Goal: Task Accomplishment & Management: Manage account settings

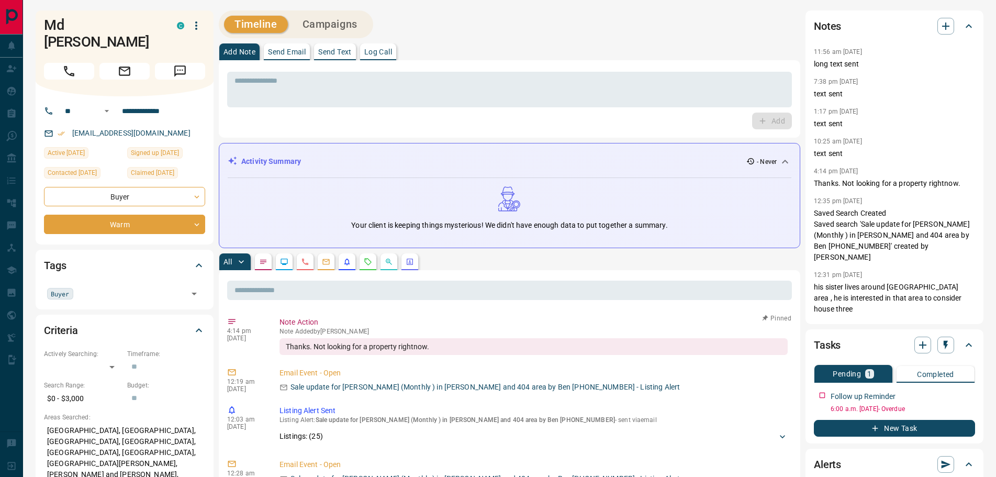
click at [385, 50] on p "Log Call" at bounding box center [378, 51] width 28 height 7
drag, startPoint x: 774, startPoint y: 121, endPoint x: 545, endPoint y: 120, distance: 229.3
click at [774, 121] on button "Log Call" at bounding box center [771, 121] width 41 height 17
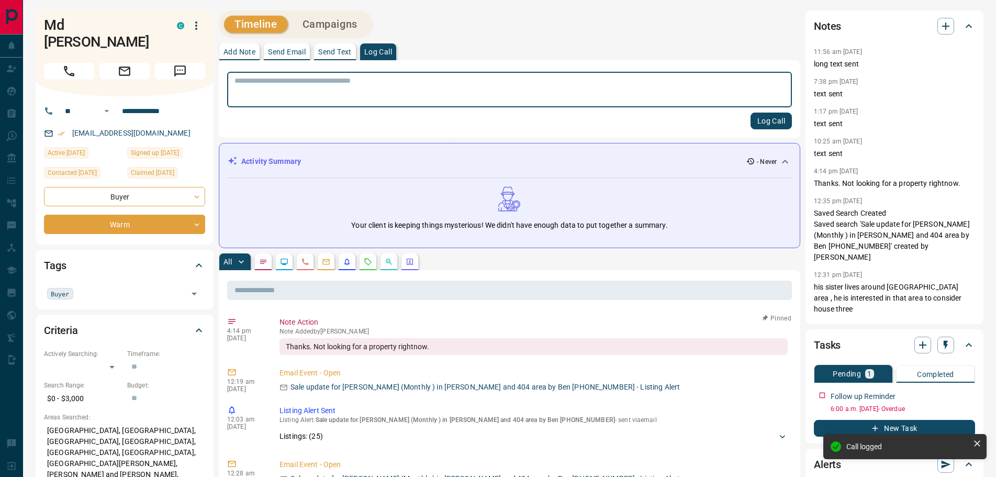
click at [237, 50] on p "Add Note" at bounding box center [240, 51] width 32 height 7
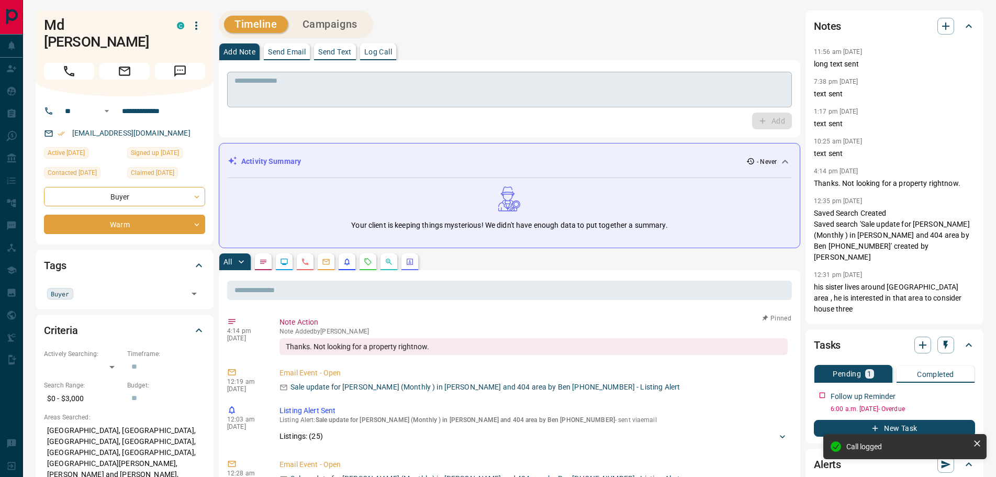
click at [251, 81] on textarea at bounding box center [510, 89] width 550 height 27
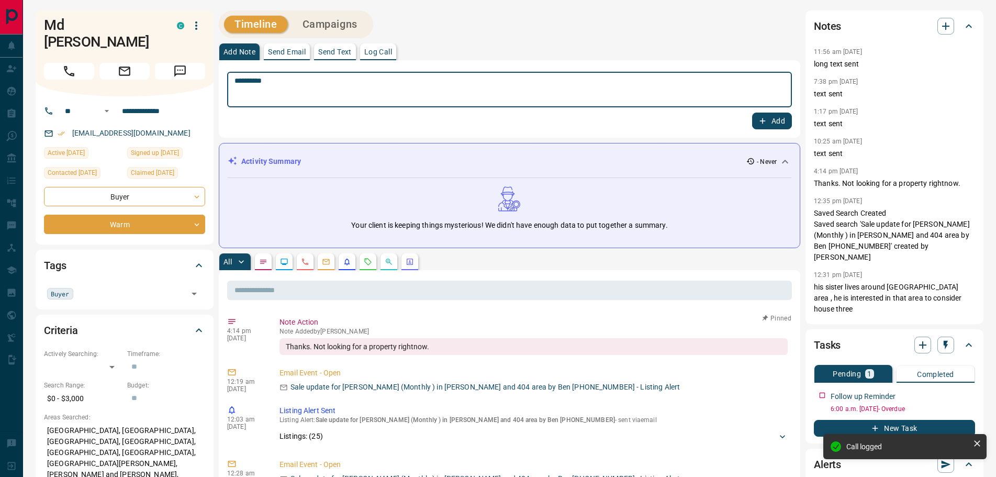
type textarea "*********"
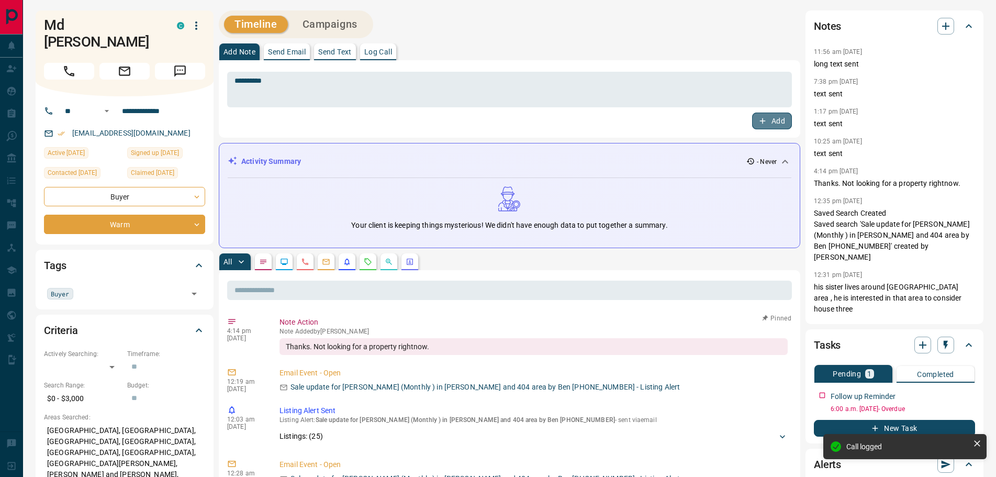
drag, startPoint x: 768, startPoint y: 122, endPoint x: 499, endPoint y: 130, distance: 268.7
click at [766, 121] on button "Add" at bounding box center [772, 121] width 40 height 17
click at [282, 99] on textarea at bounding box center [510, 89] width 550 height 27
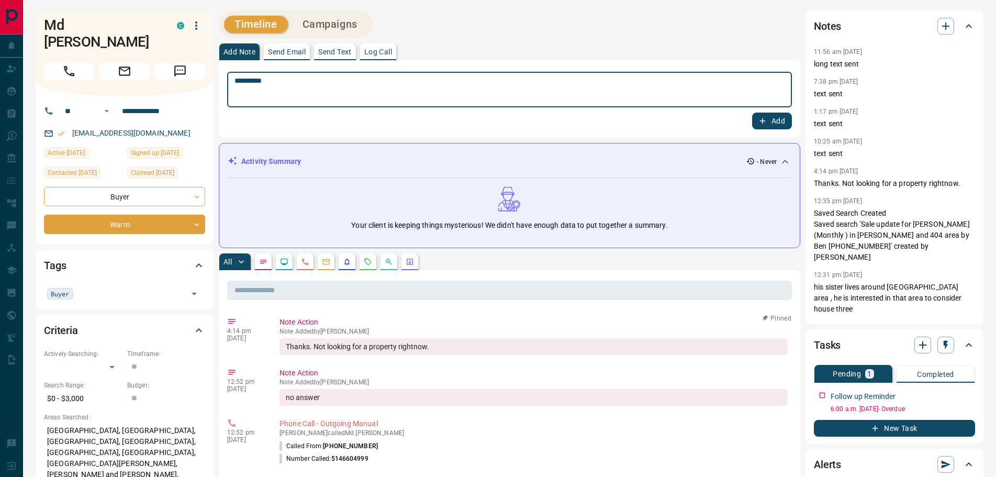
type textarea "*********"
click at [768, 121] on button "Add" at bounding box center [772, 121] width 40 height 17
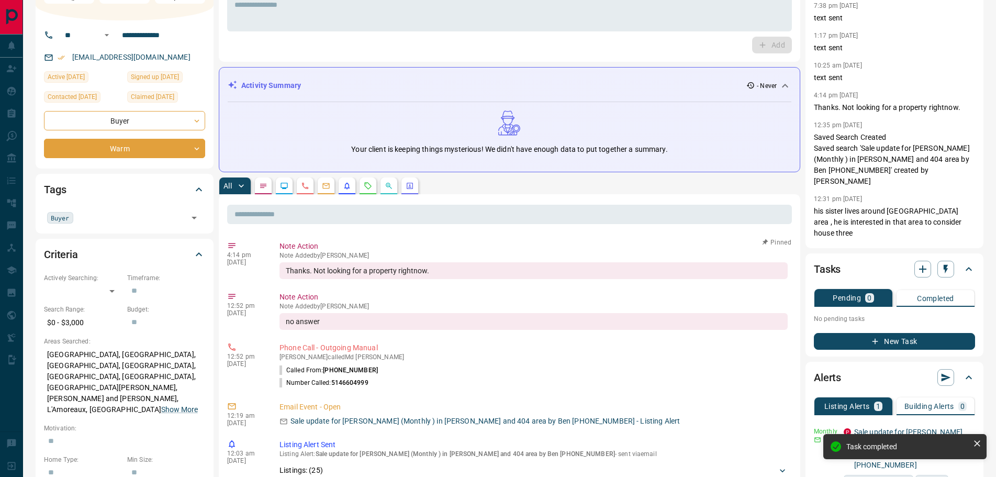
scroll to position [157, 0]
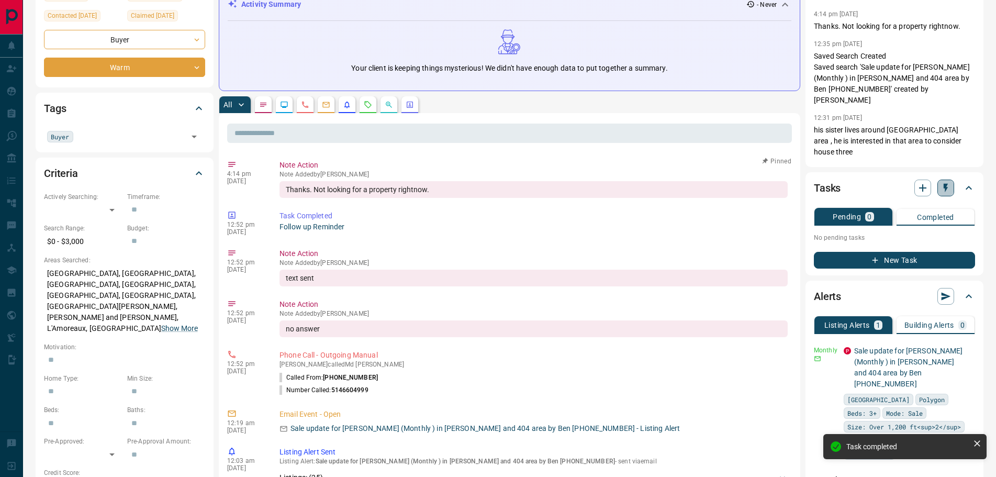
click at [950, 188] on icon "button" at bounding box center [946, 188] width 10 height 10
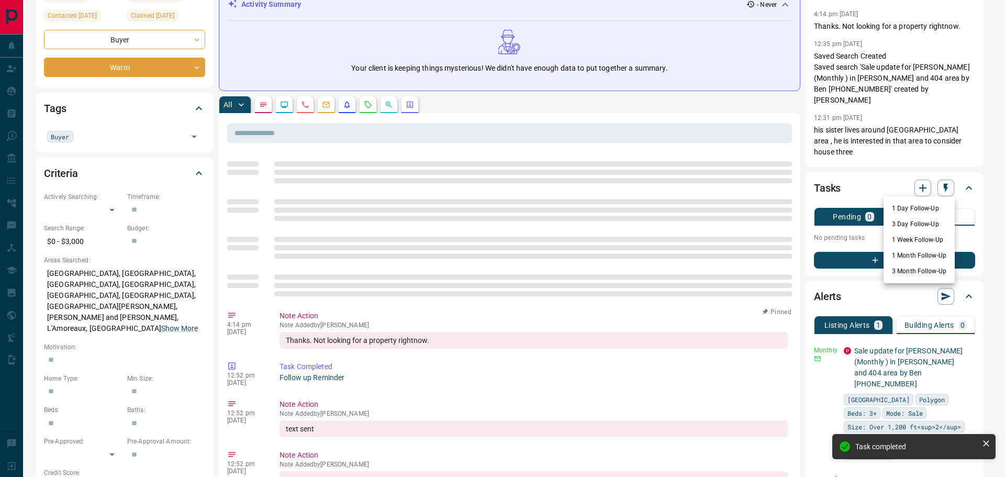
click at [910, 271] on li "3 Month Follow-Up" at bounding box center [919, 271] width 71 height 16
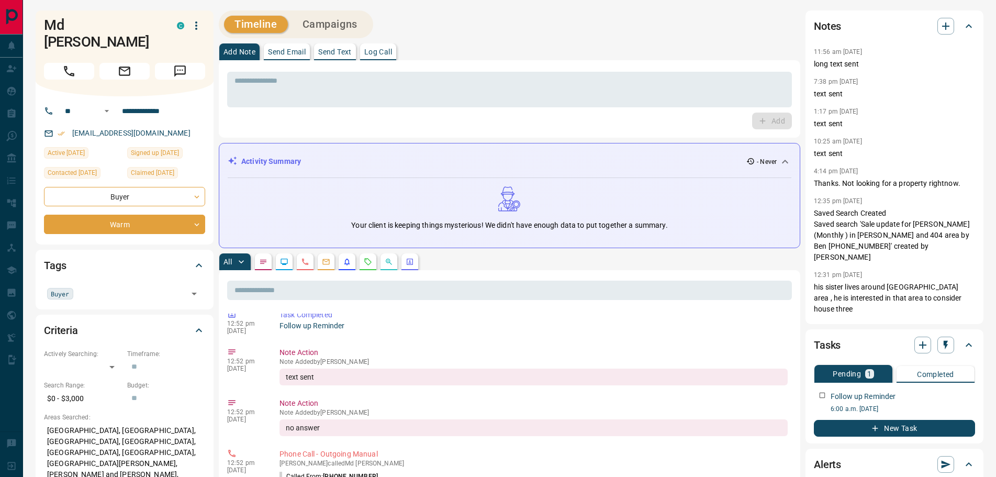
scroll to position [0, 0]
